Goal: Transaction & Acquisition: Purchase product/service

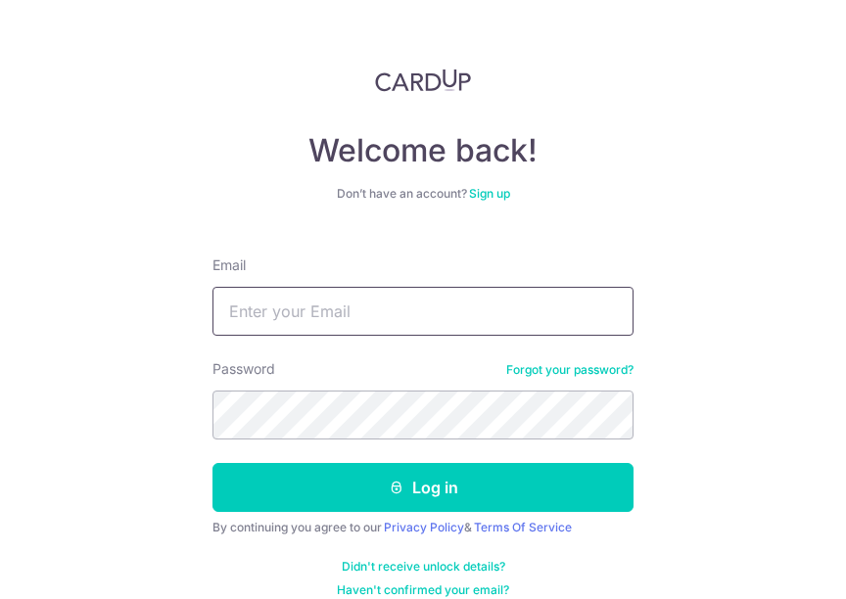
click at [364, 323] on input "Email" at bounding box center [423, 311] width 421 height 49
type input "[EMAIL_ADDRESS][DOMAIN_NAME]"
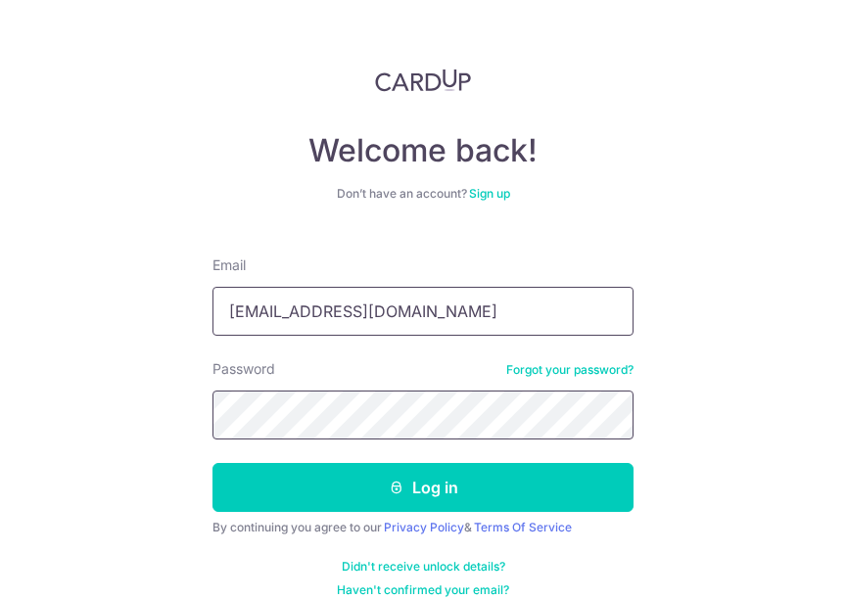
click at [213, 463] on button "Log in" at bounding box center [423, 487] width 421 height 49
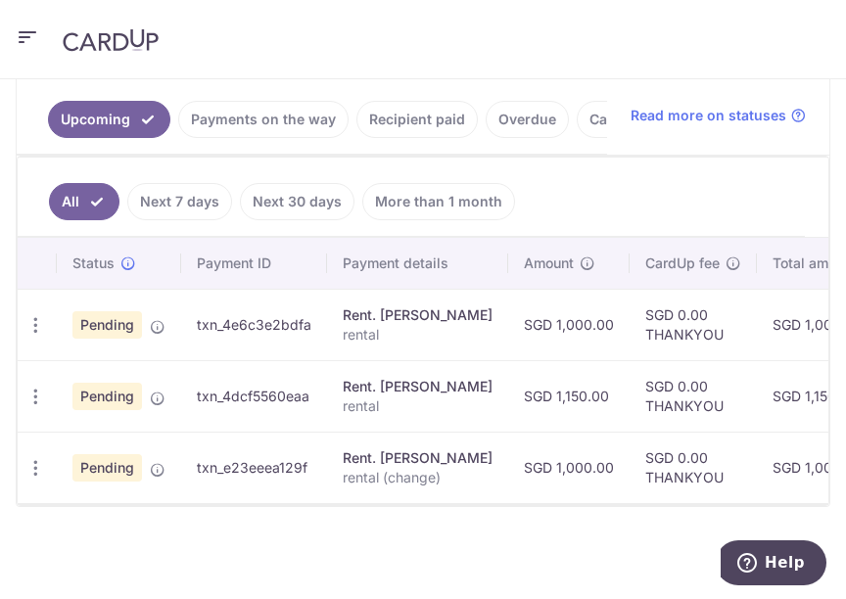
click at [305, 113] on link "Payments on the way" at bounding box center [263, 119] width 170 height 37
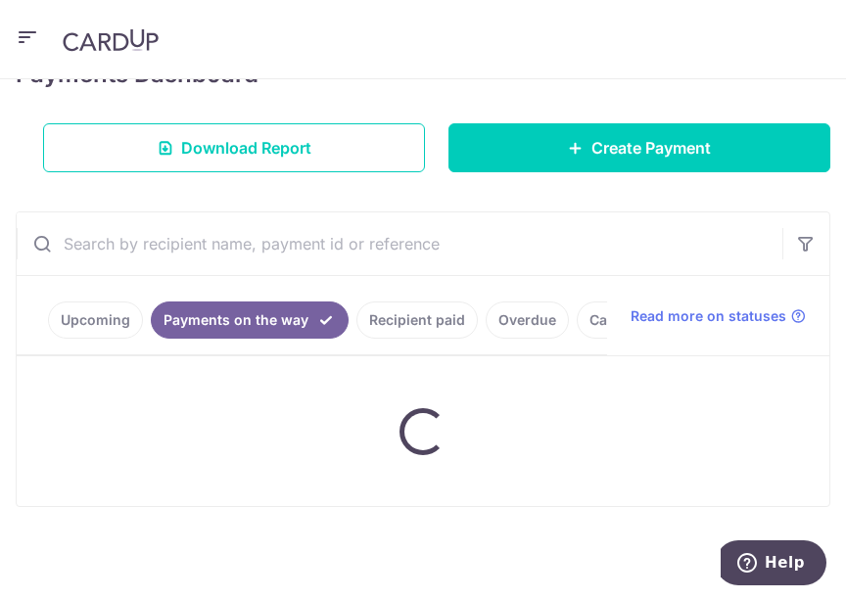
scroll to position [296, 0]
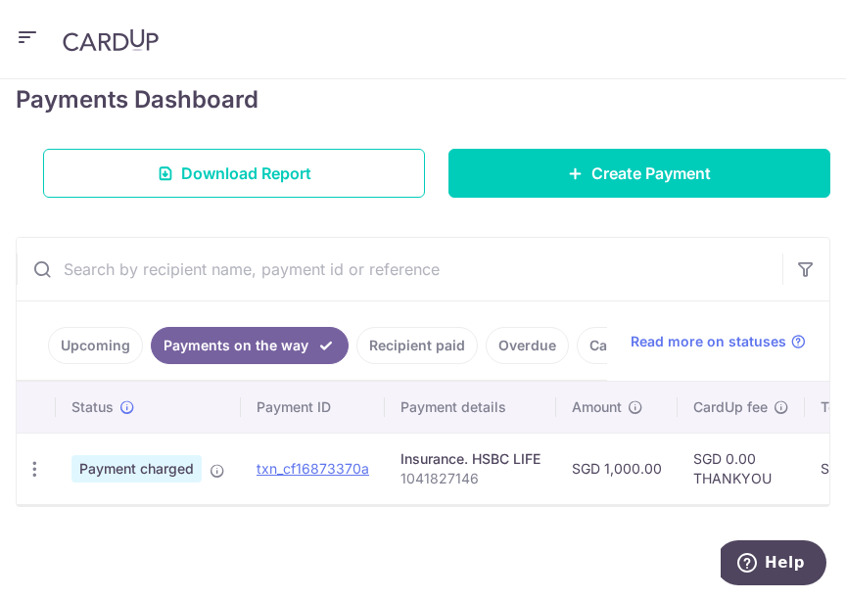
click at [97, 328] on link "Upcoming" at bounding box center [95, 345] width 95 height 37
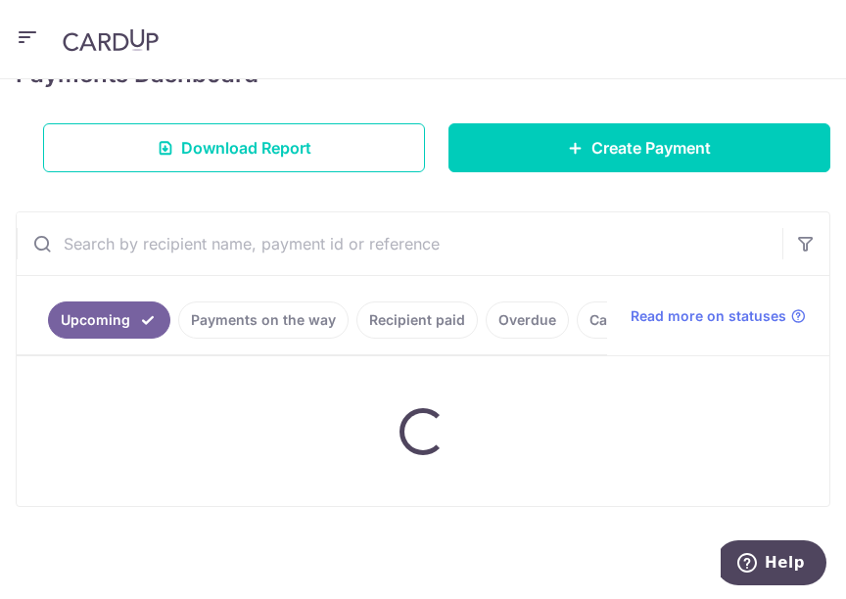
scroll to position [519, 0]
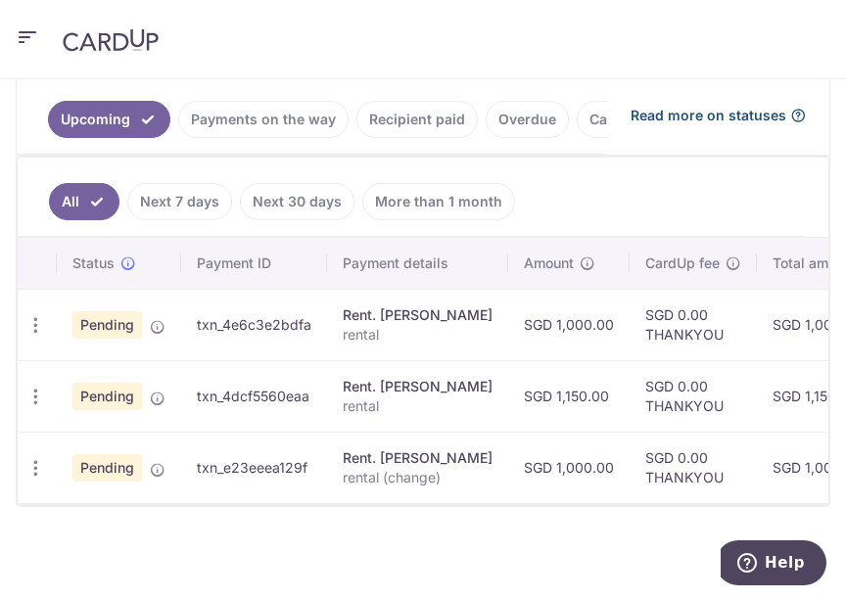
click at [768, 106] on span "Read more on statuses" at bounding box center [709, 116] width 156 height 20
click at [35, 320] on icon "button" at bounding box center [35, 325] width 21 height 21
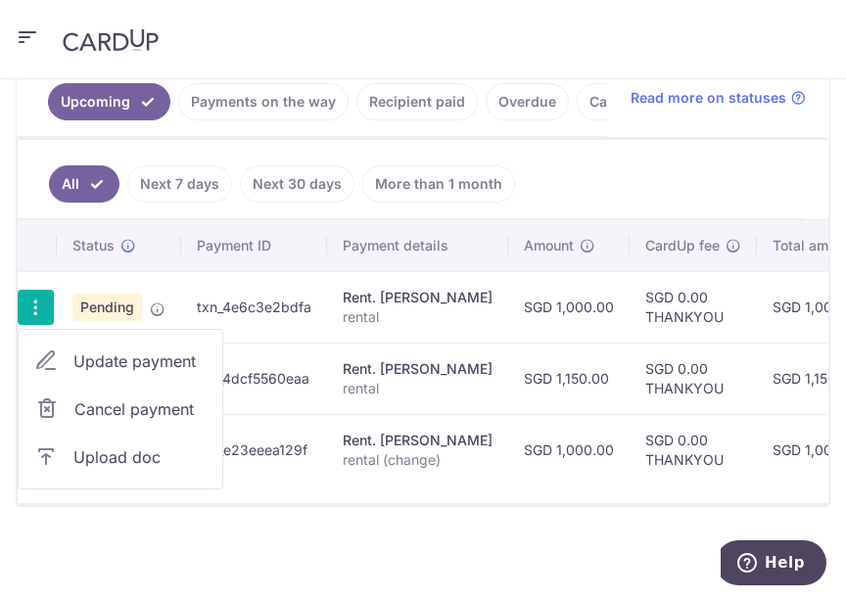
click at [90, 413] on span "Cancel payment" at bounding box center [139, 410] width 131 height 24
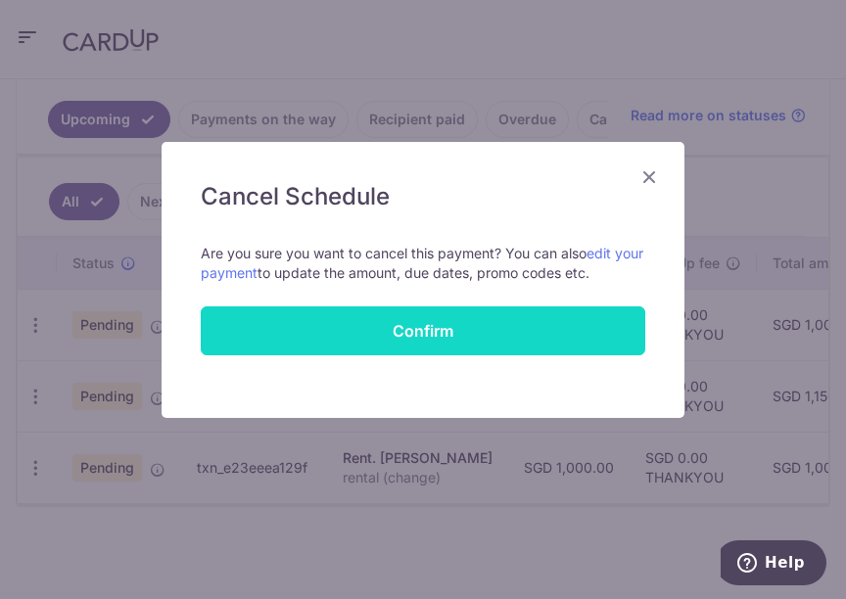
click at [474, 334] on button "Confirm" at bounding box center [423, 331] width 445 height 49
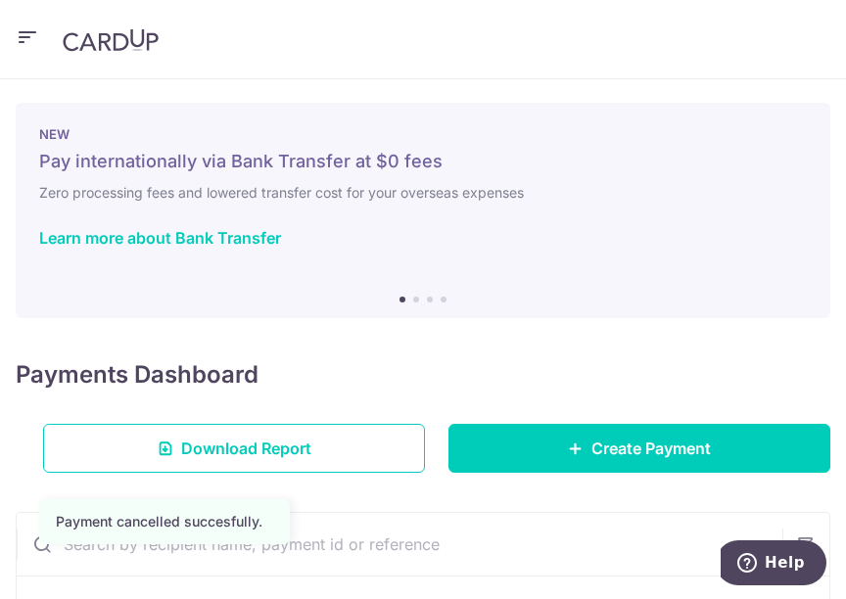
scroll to position [448, 0]
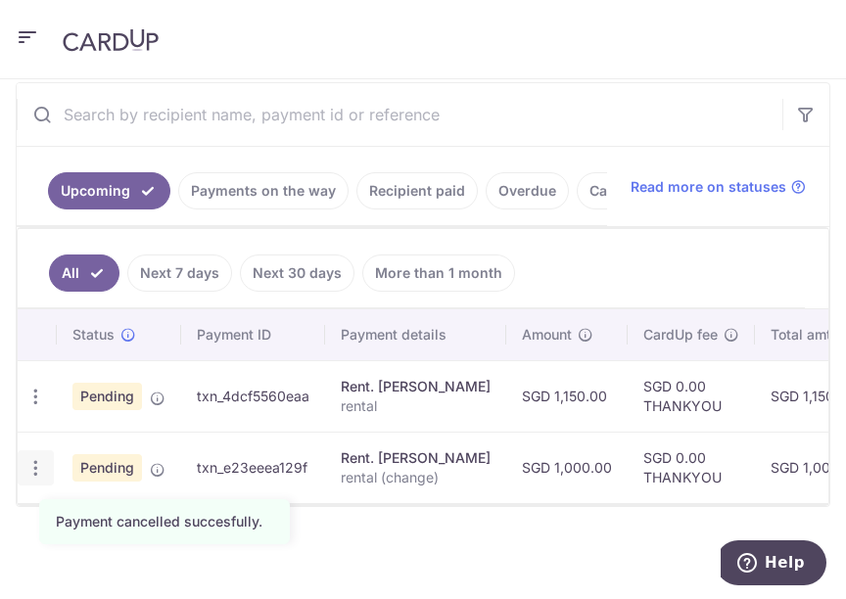
click at [38, 458] on icon "button" at bounding box center [35, 468] width 21 height 21
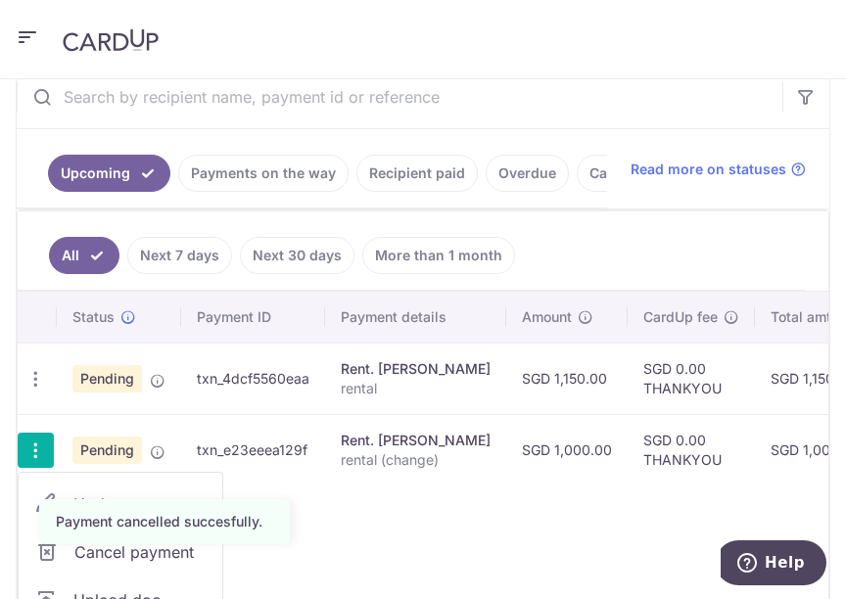
click at [211, 559] on link "Cancel payment" at bounding box center [121, 552] width 204 height 49
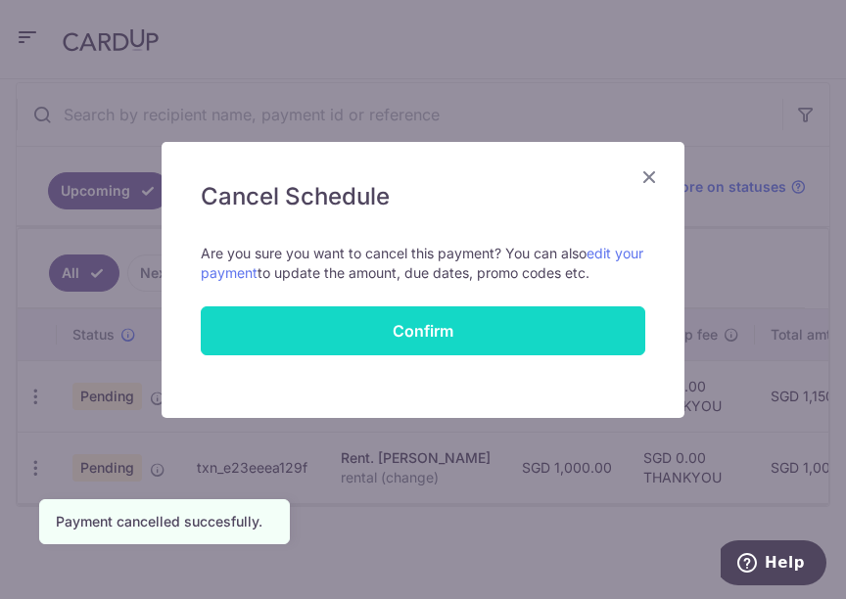
click at [427, 319] on button "Confirm" at bounding box center [423, 331] width 445 height 49
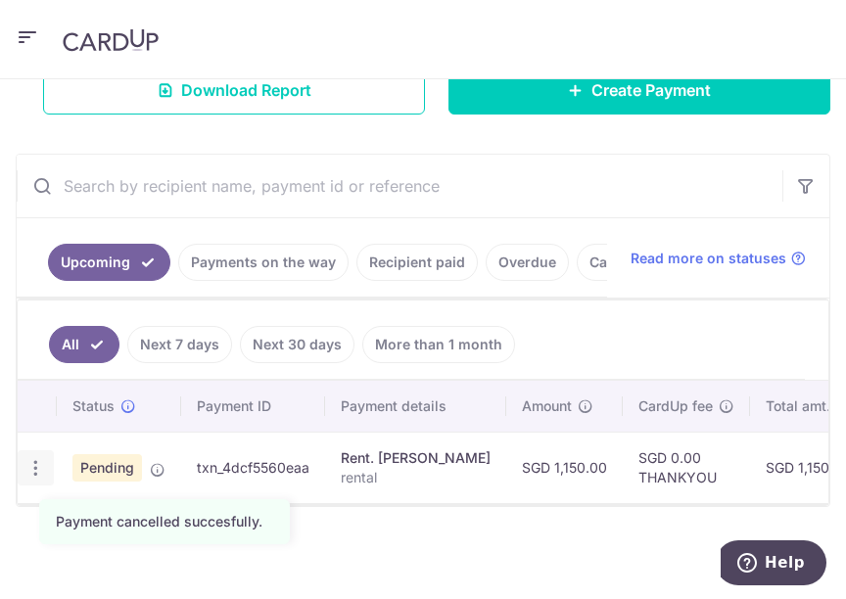
click at [30, 470] on div "Update payment Cancel payment Upload doc" at bounding box center [36, 469] width 36 height 36
click at [33, 460] on icon "button" at bounding box center [35, 468] width 21 height 21
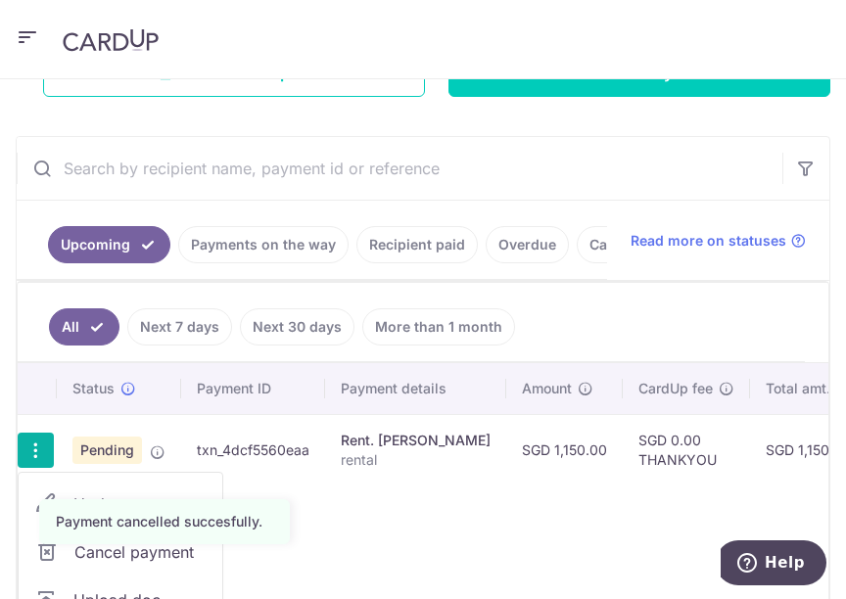
click at [124, 555] on span "Cancel payment" at bounding box center [139, 553] width 131 height 24
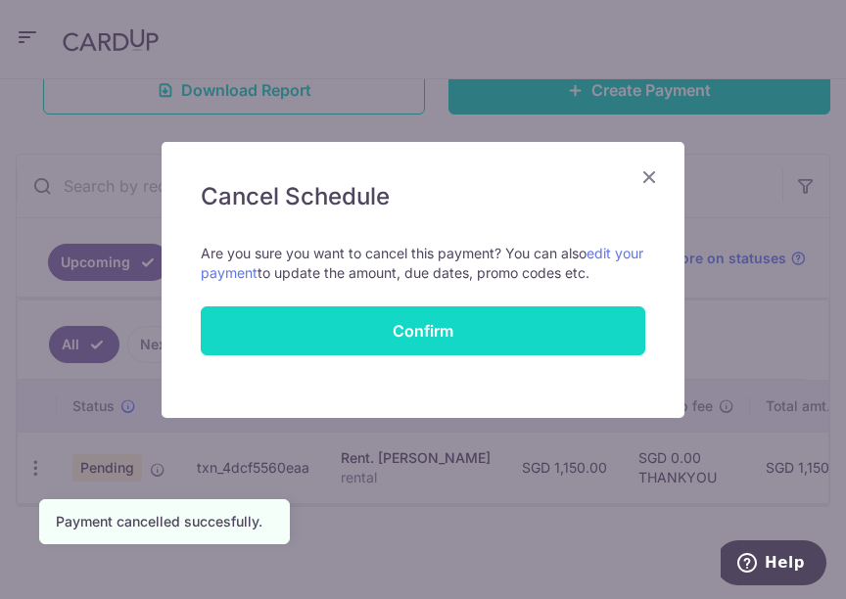
click at [411, 330] on button "Confirm" at bounding box center [423, 331] width 445 height 49
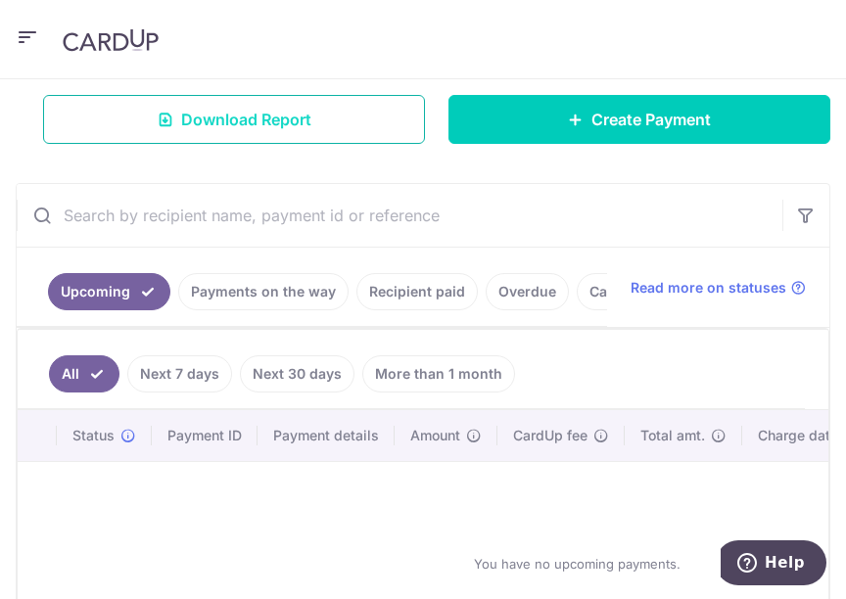
scroll to position [313, 0]
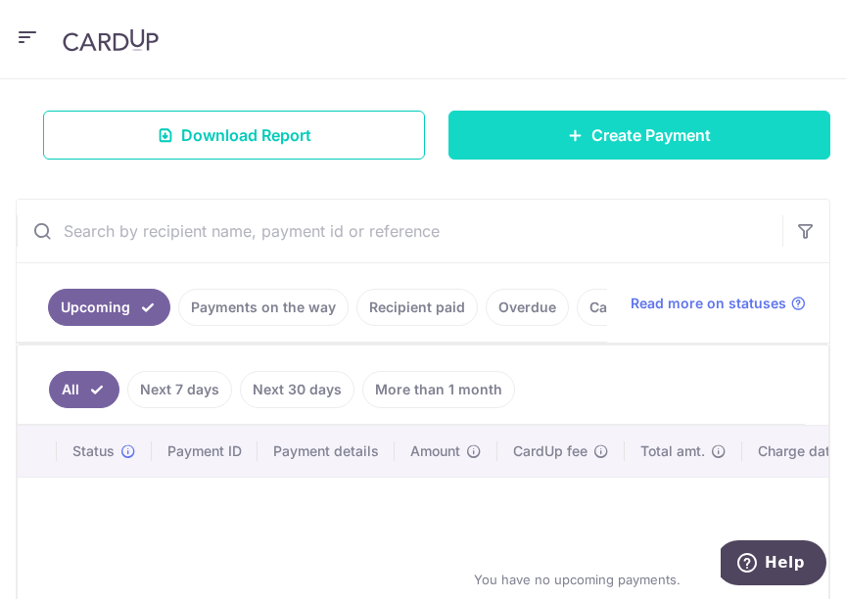
click at [544, 124] on link "Create Payment" at bounding box center [640, 135] width 382 height 49
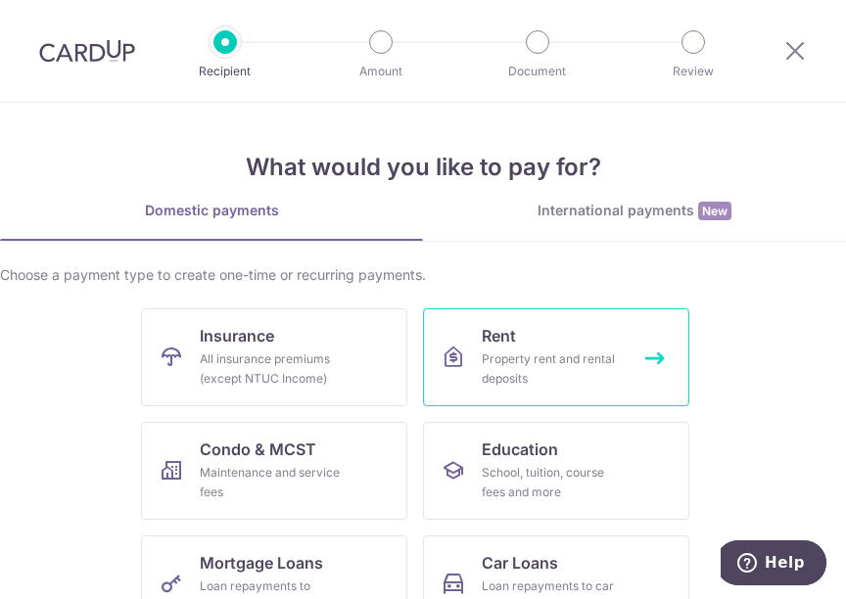
click at [568, 352] on div "Property rent and rental deposits" at bounding box center [552, 369] width 141 height 39
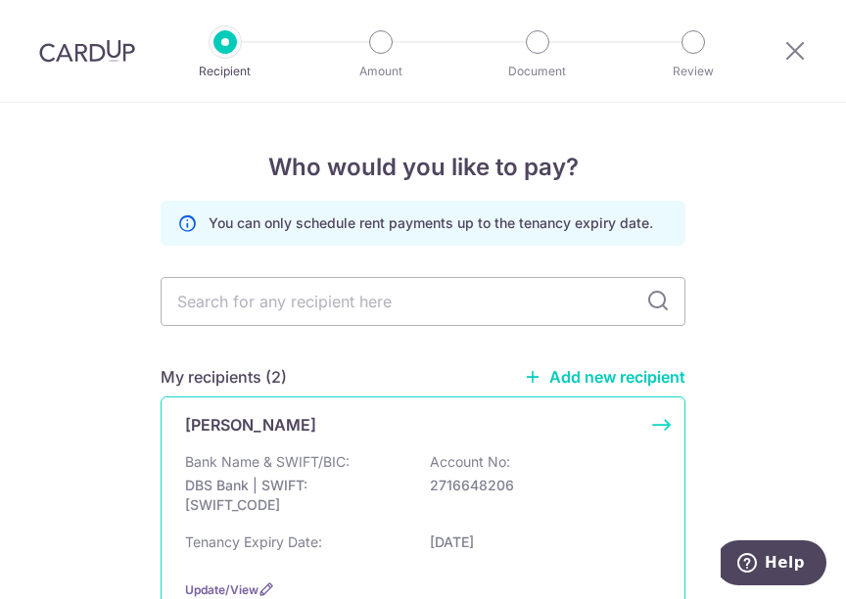
scroll to position [98, 0]
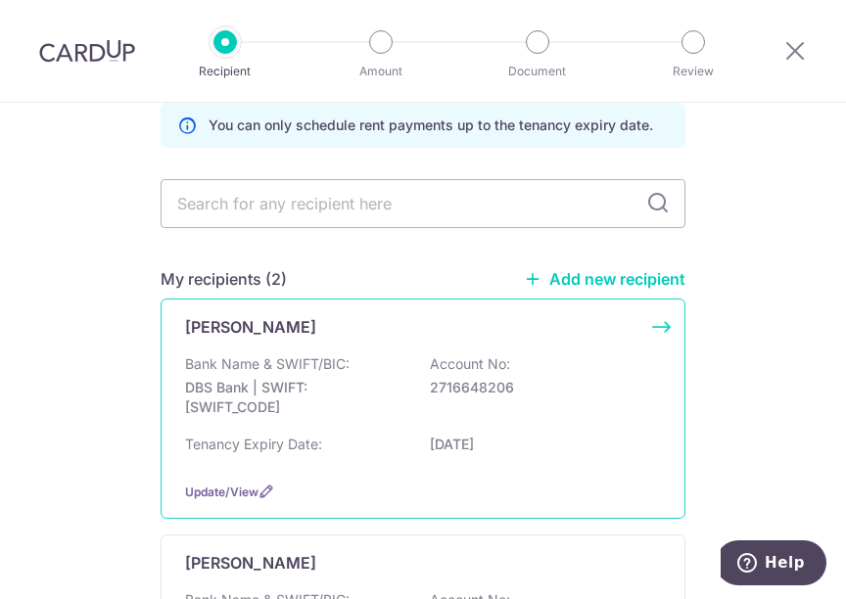
click at [564, 381] on p "2716648206" at bounding box center [539, 388] width 219 height 20
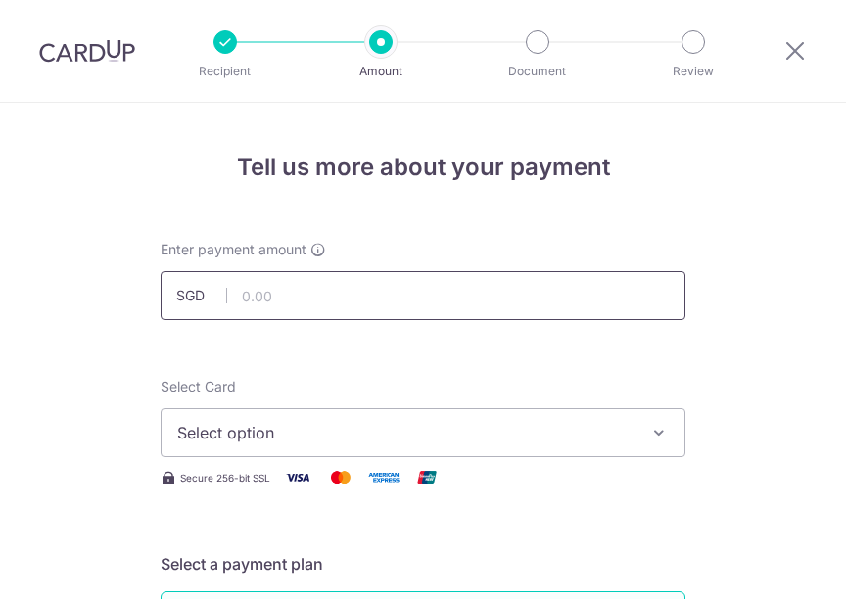
click at [468, 310] on input "text" at bounding box center [423, 295] width 525 height 49
click at [309, 294] on input "text" at bounding box center [423, 295] width 525 height 49
click at [307, 294] on input "text" at bounding box center [423, 295] width 525 height 49
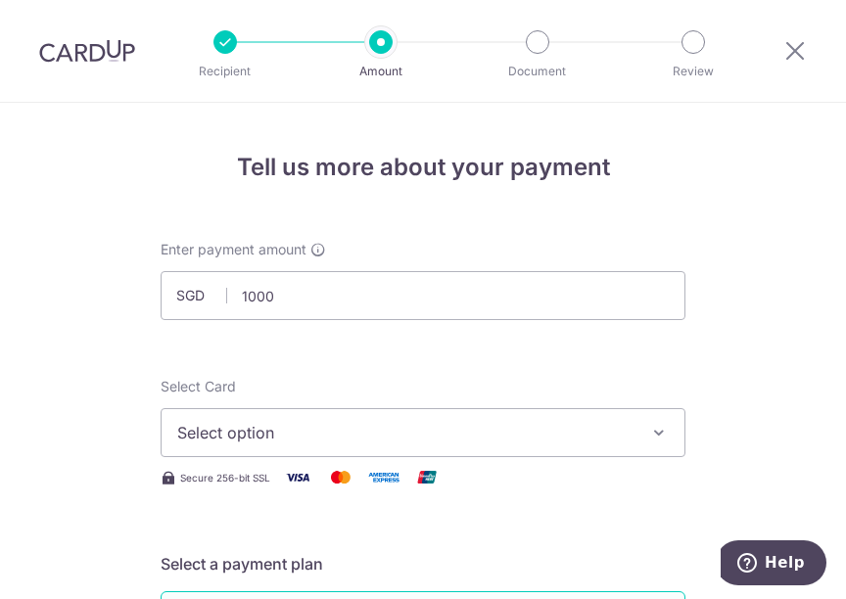
type input "1,000.00"
click at [495, 433] on span "Select option" at bounding box center [405, 433] width 456 height 24
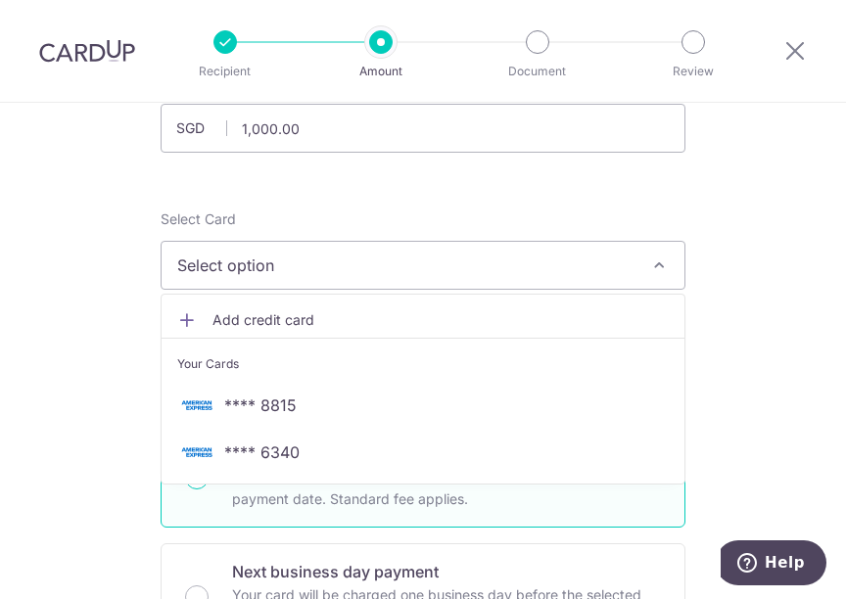
scroll to position [196, 0]
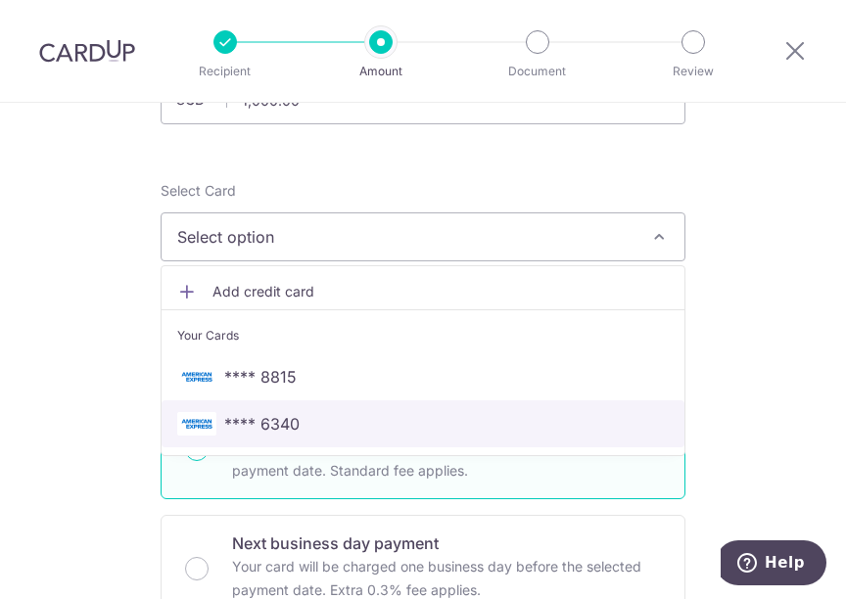
click at [300, 410] on link "**** 6340" at bounding box center [423, 424] width 523 height 47
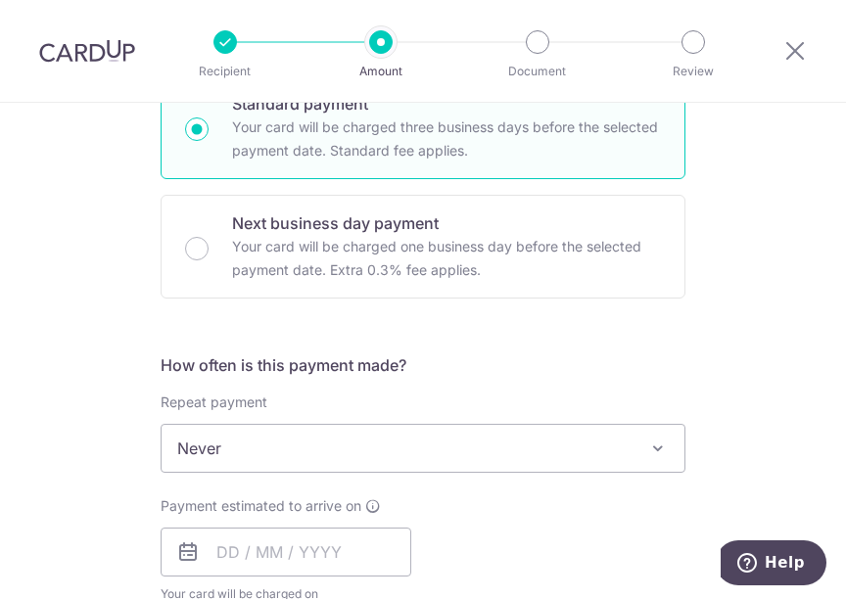
scroll to position [588, 0]
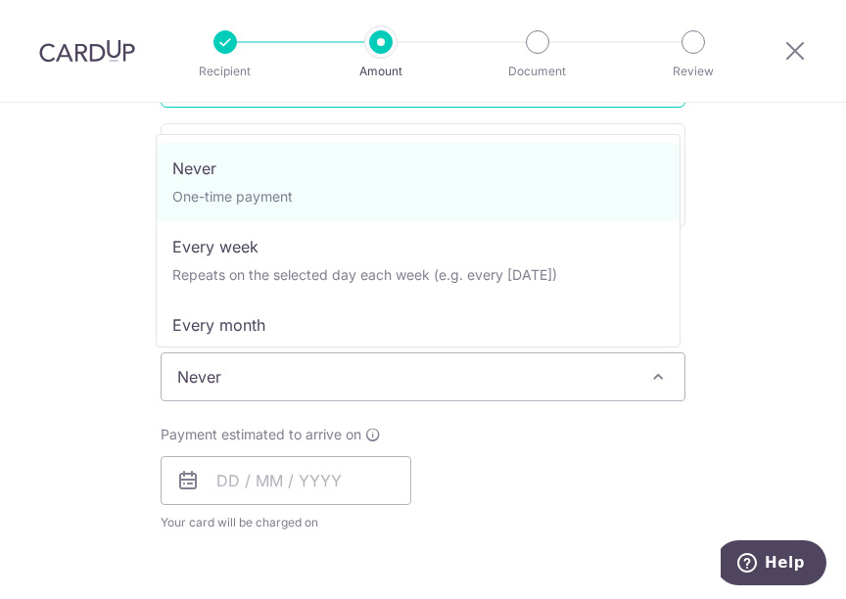
click at [278, 375] on span "Never" at bounding box center [423, 377] width 523 height 47
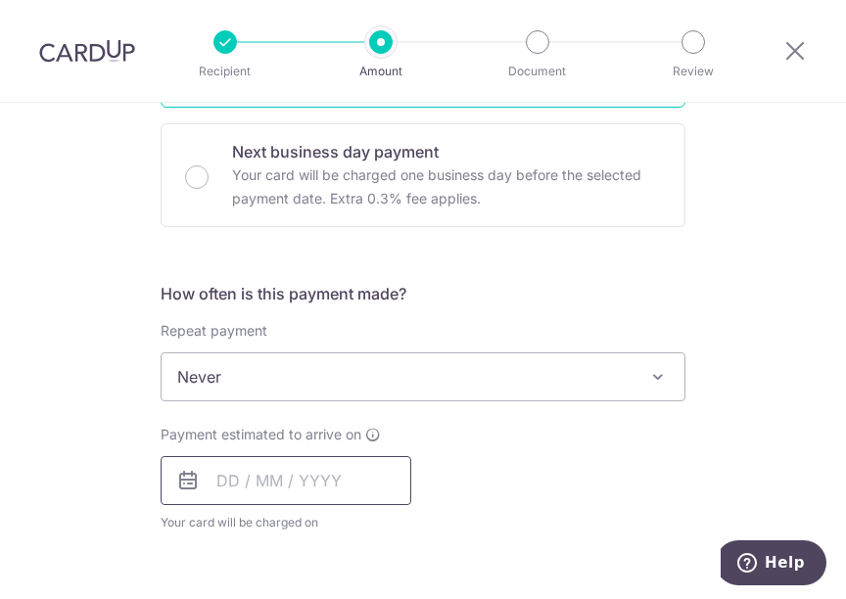
click at [248, 484] on input "text" at bounding box center [286, 480] width 251 height 49
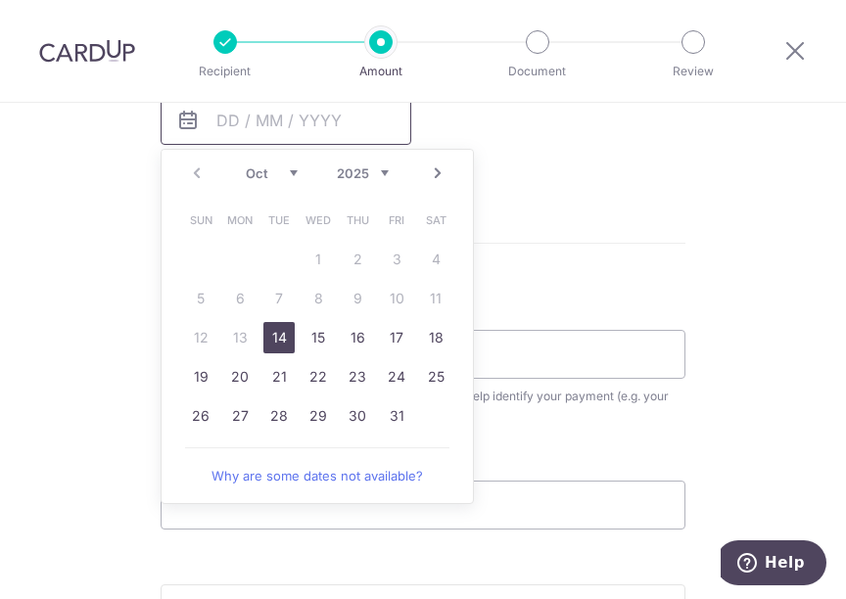
scroll to position [980, 0]
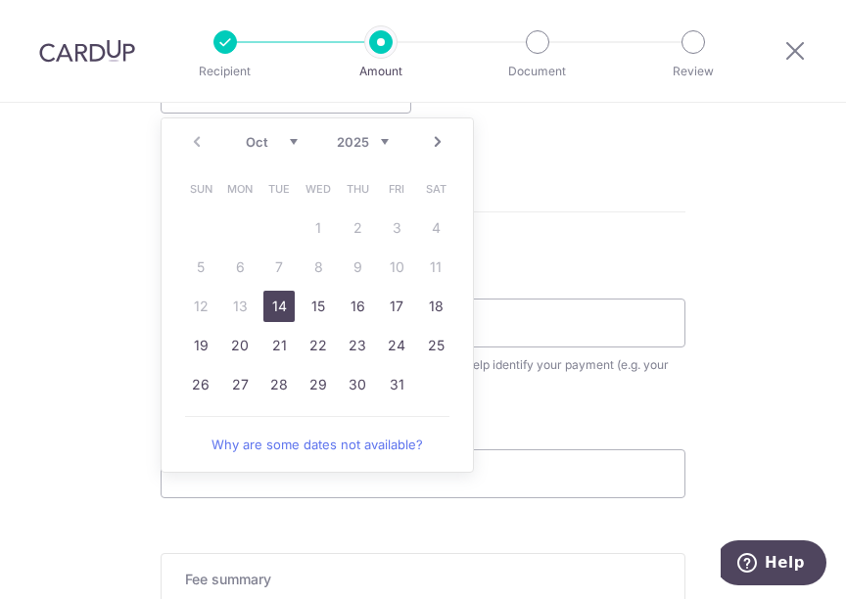
click at [270, 308] on link "14" at bounding box center [278, 306] width 31 height 31
type input "[DATE]"
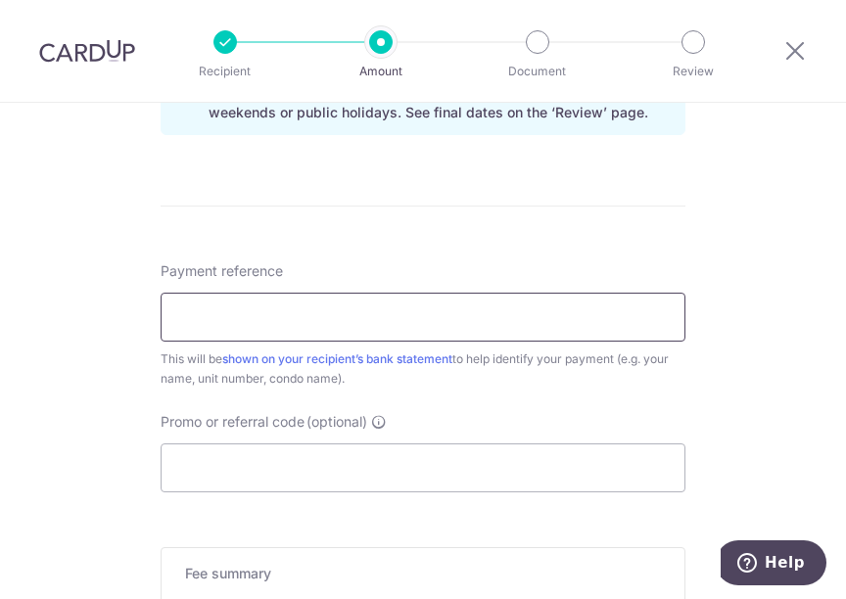
scroll to position [1078, 0]
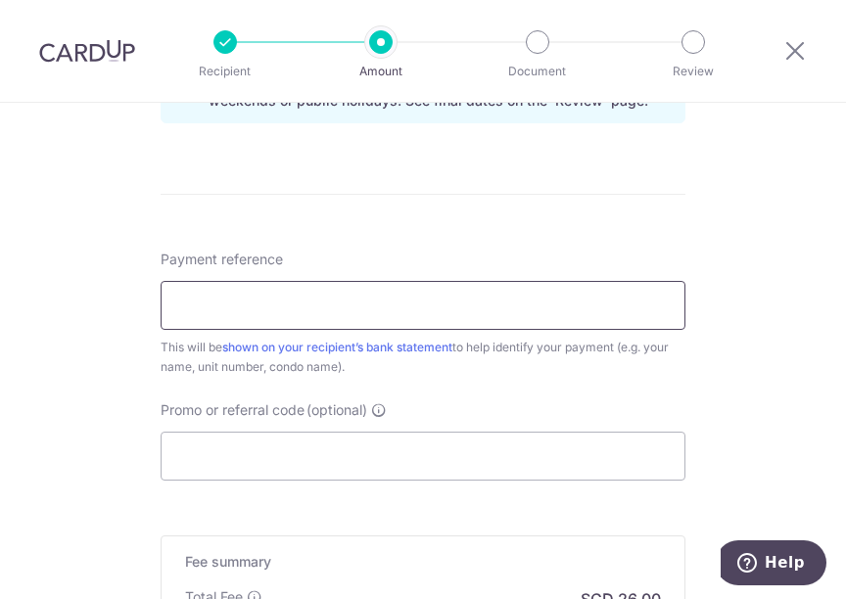
click at [292, 303] on input "Payment reference" at bounding box center [423, 305] width 525 height 49
type input "rental"
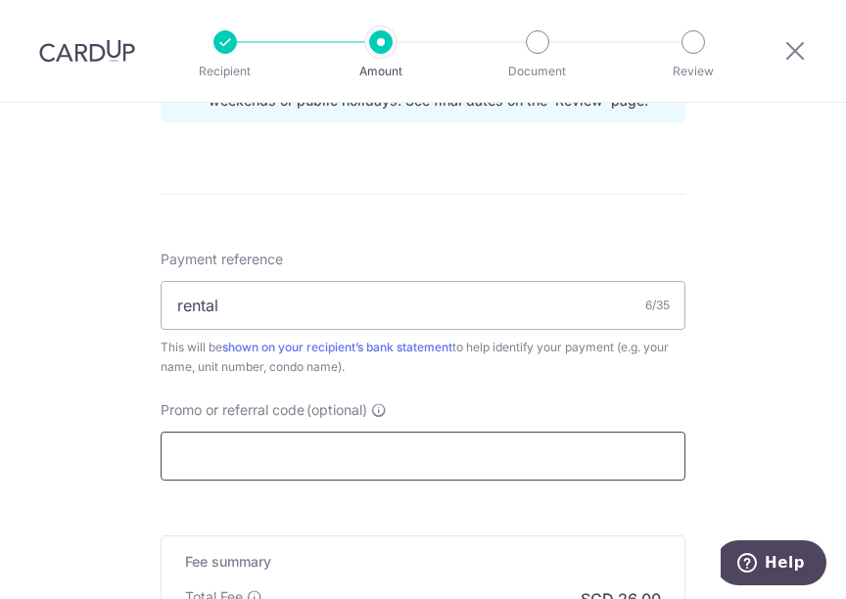
click at [306, 452] on input "Promo or referral code (optional)" at bounding box center [423, 456] width 525 height 49
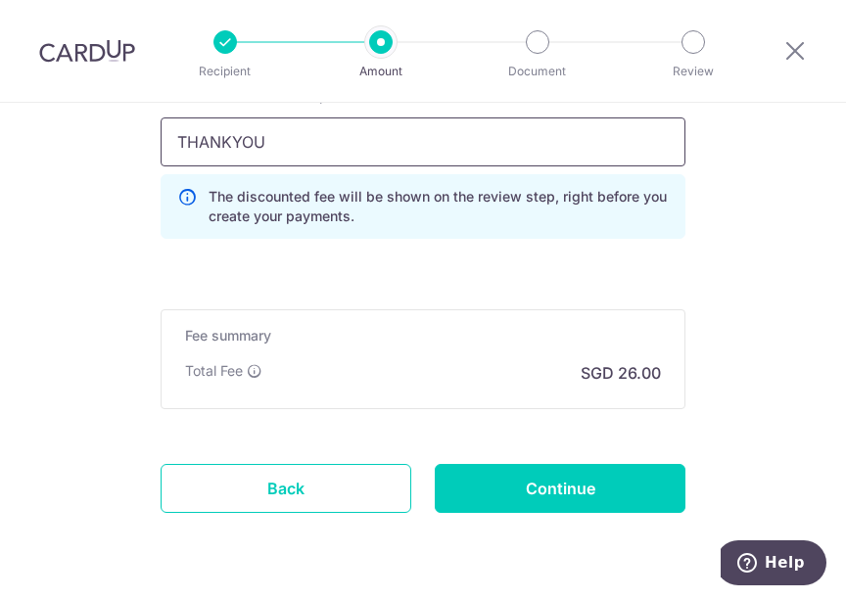
scroll to position [1448, 0]
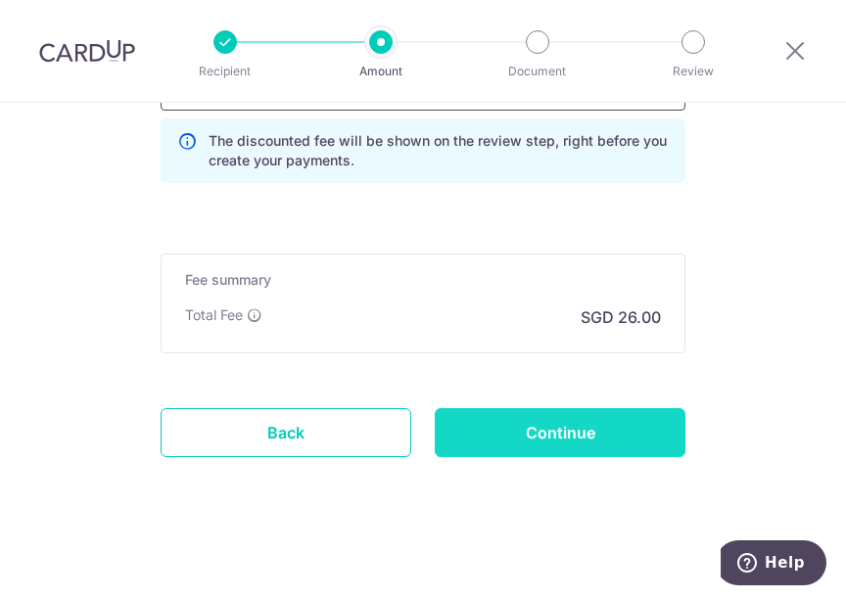
type input "THANKYOU"
click at [549, 412] on input "Continue" at bounding box center [560, 432] width 251 height 49
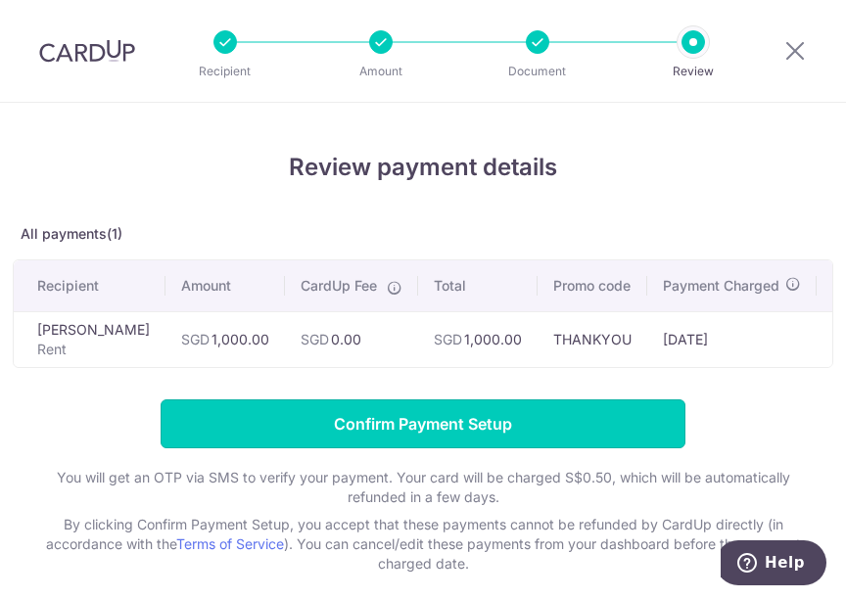
drag, startPoint x: 471, startPoint y: 444, endPoint x: 466, endPoint y: 434, distance: 11.0
click at [470, 443] on input "Confirm Payment Setup" at bounding box center [423, 424] width 525 height 49
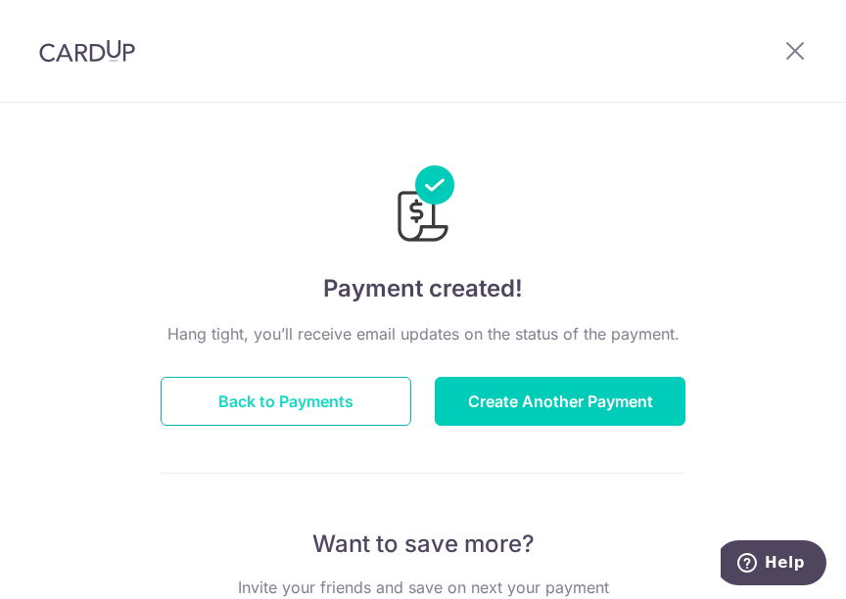
click at [352, 400] on button "Back to Payments" at bounding box center [286, 401] width 251 height 49
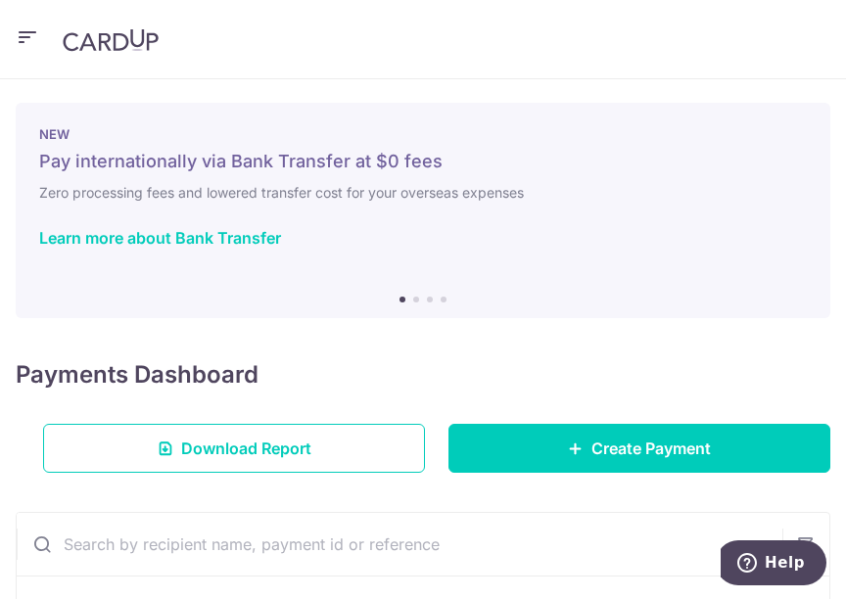
click at [23, 38] on icon "button" at bounding box center [28, 37] width 24 height 24
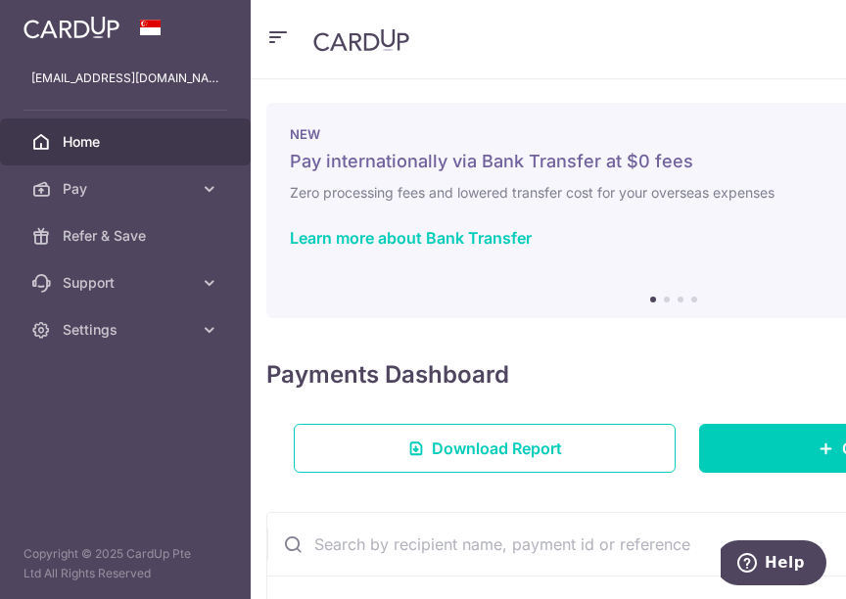
click at [103, 133] on span "Home" at bounding box center [127, 142] width 129 height 20
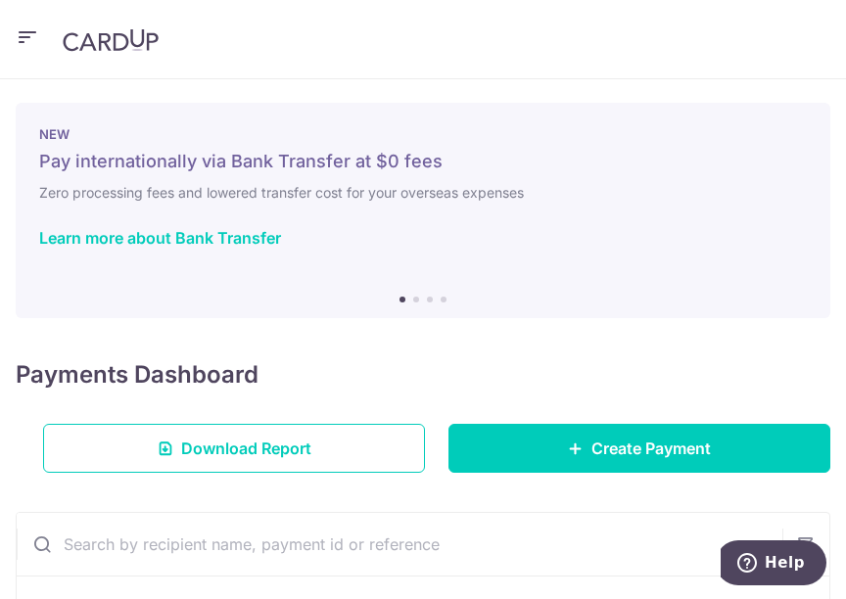
scroll to position [376, 0]
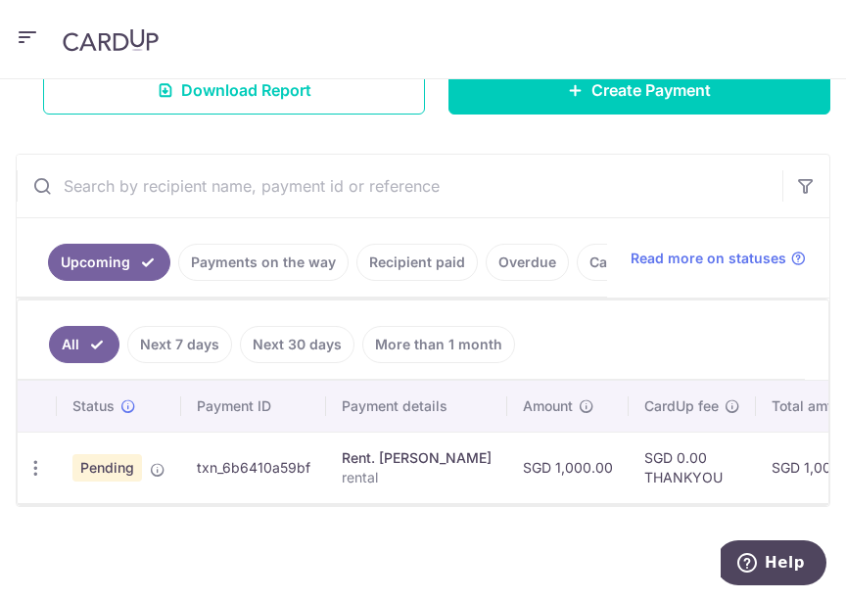
click at [595, 244] on link "Cancelled" at bounding box center [623, 262] width 92 height 37
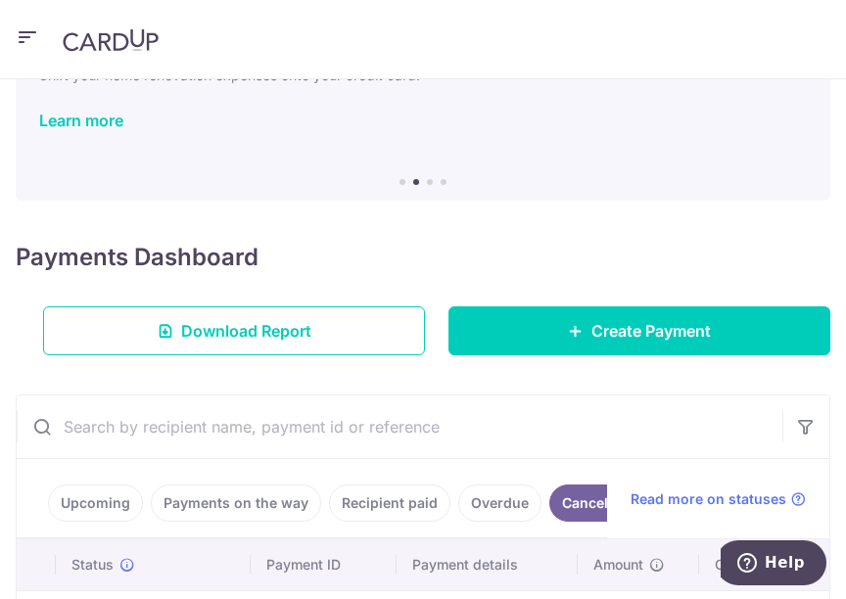
scroll to position [118, 0]
click at [99, 496] on link "Upcoming" at bounding box center [95, 503] width 95 height 37
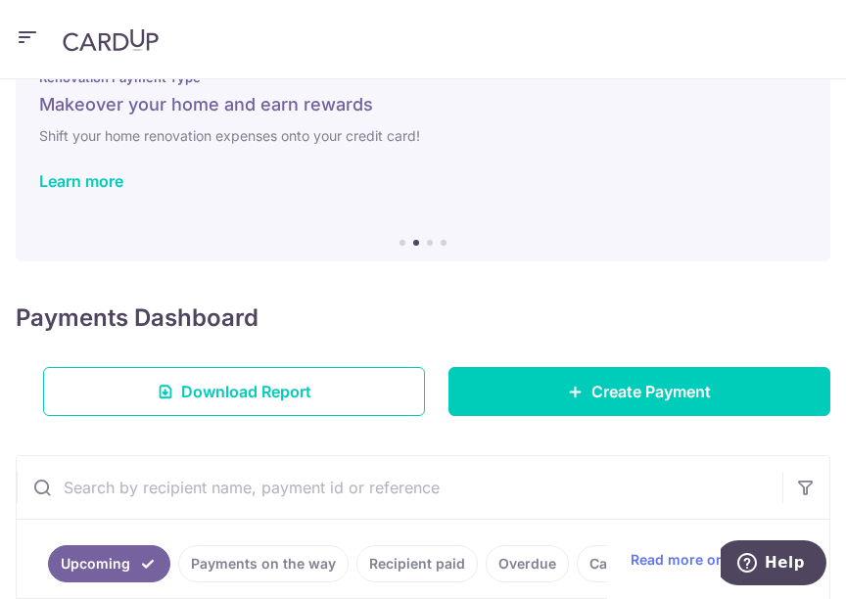
scroll to position [0, 0]
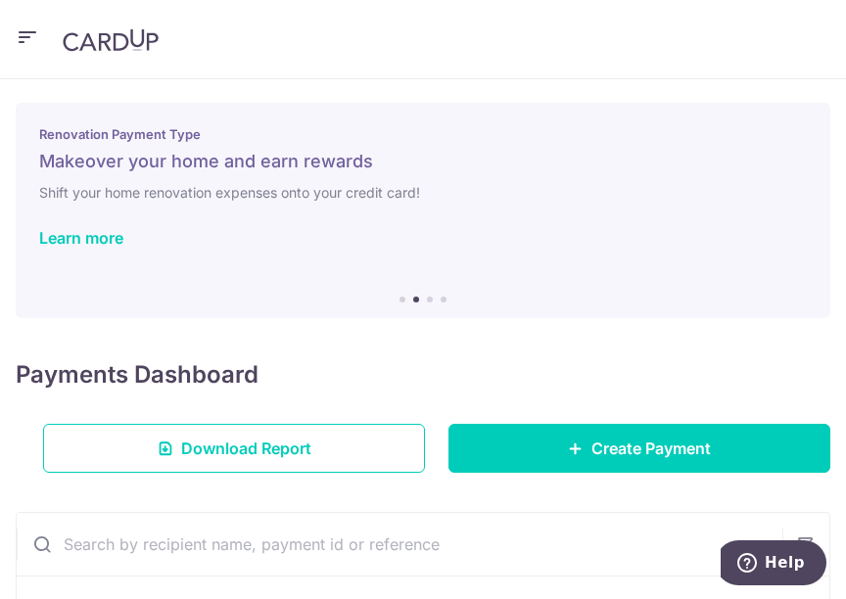
click at [24, 40] on icon "button" at bounding box center [28, 37] width 24 height 24
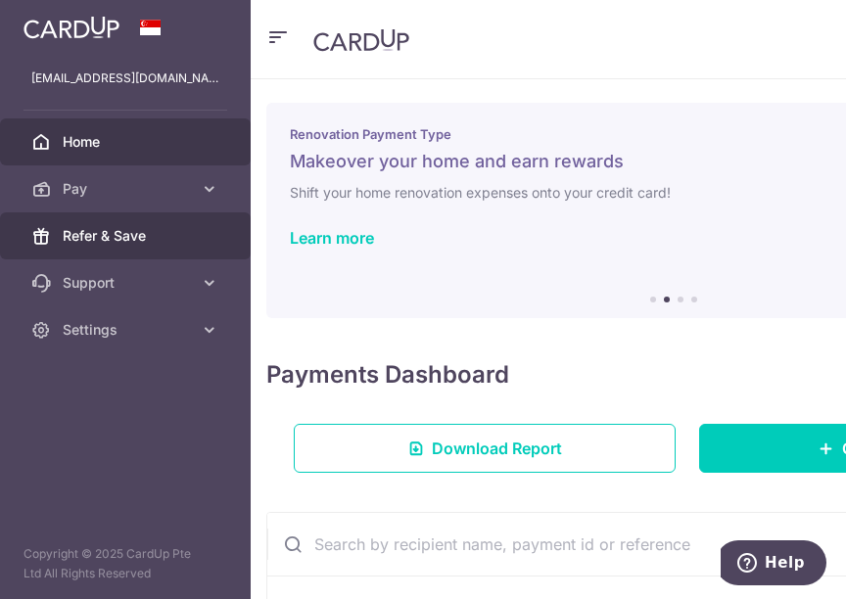
click at [130, 238] on span "Refer & Save" at bounding box center [127, 236] width 129 height 20
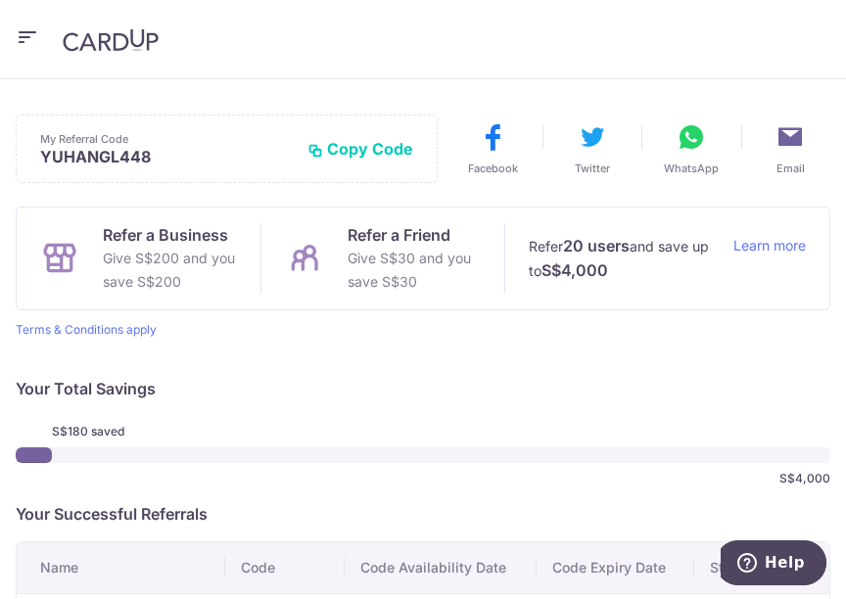
scroll to position [28, 0]
